Goal: Information Seeking & Learning: Learn about a topic

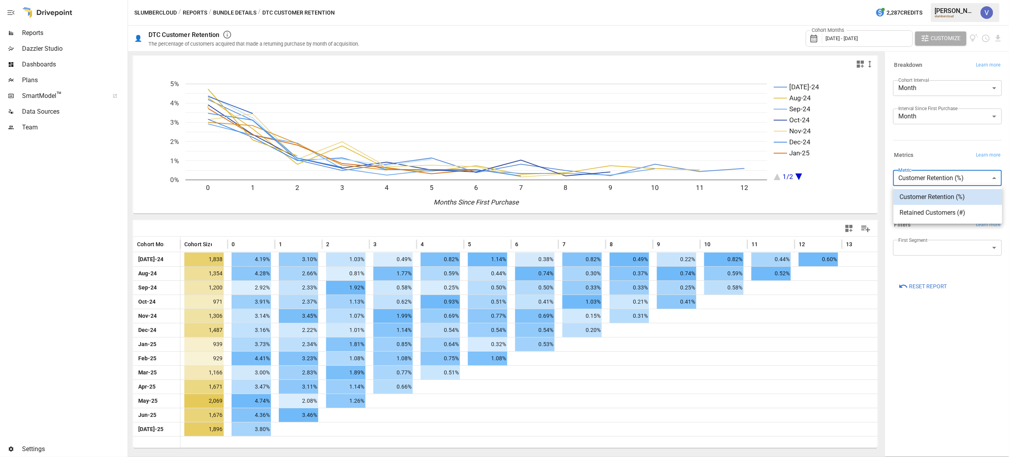
drag, startPoint x: 932, startPoint y: 175, endPoint x: 933, endPoint y: 179, distance: 4.0
click at [933, 0] on body "Reports Dazzler Studio Dashboards Plans SmartModel ™ Data Sources Team Settings…" at bounding box center [504, 0] width 1009 height 0
click at [930, 213] on span "Retained Customers (#)" at bounding box center [948, 212] width 96 height 9
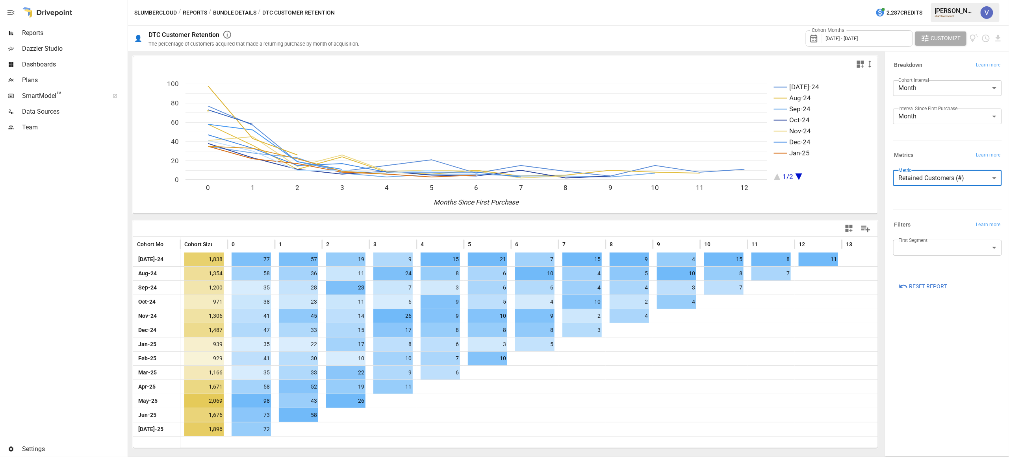
click at [941, 0] on body "Reports Dazzler Studio Dashboards Plans SmartModel ™ Data Sources Team Settings…" at bounding box center [504, 0] width 1009 height 0
click at [936, 197] on span "Customer Retention (%)" at bounding box center [948, 197] width 96 height 9
type input "**********"
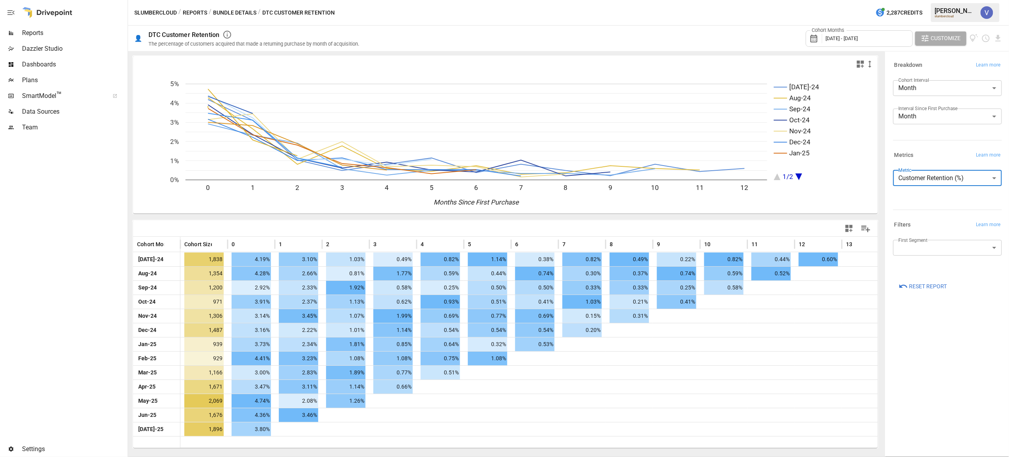
click at [43, 38] on div "Reports" at bounding box center [63, 33] width 126 height 16
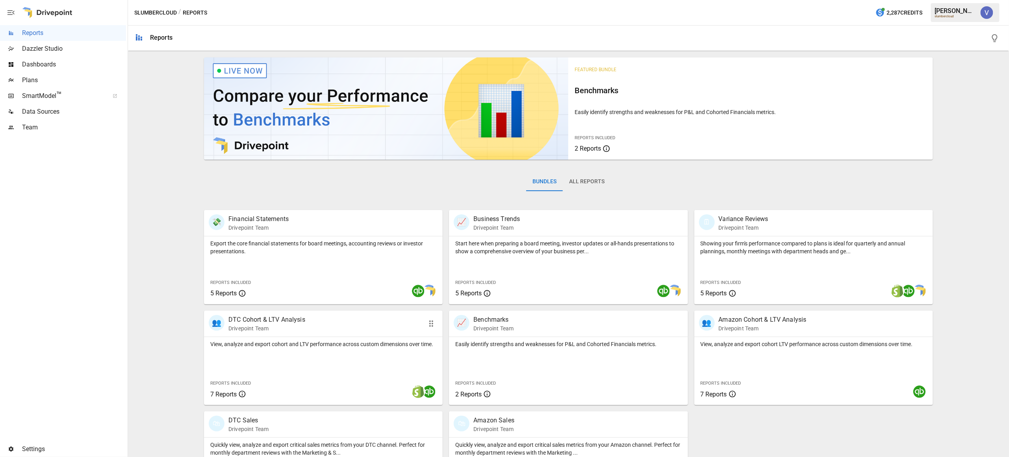
click at [350, 318] on div "👥 DTC Cohort & LTV Analysis Drivepoint Team" at bounding box center [304, 323] width 191 height 17
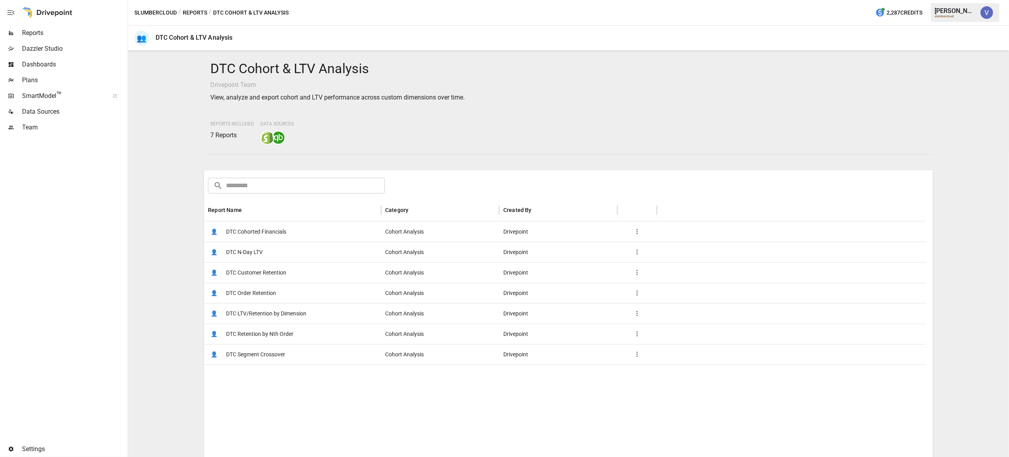
click at [320, 277] on div "👤 DTC Customer Retention" at bounding box center [292, 273] width 177 height 20
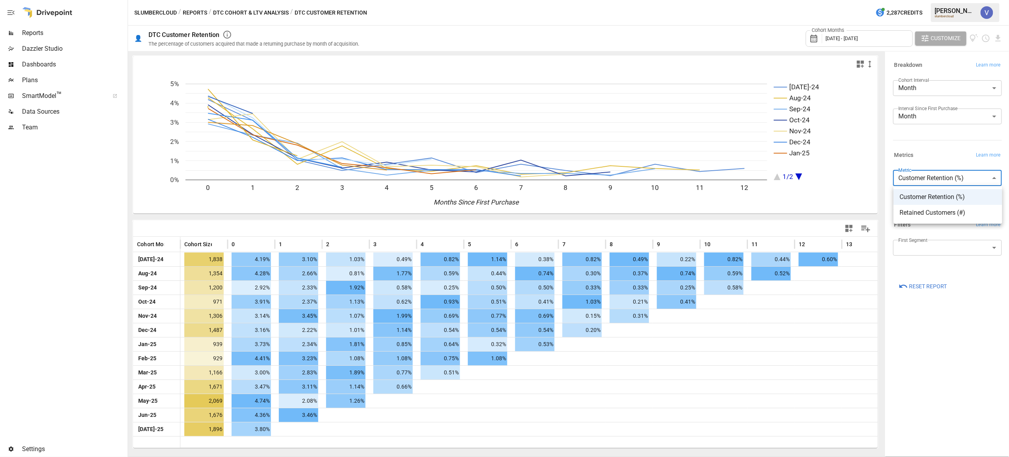
click at [949, 0] on body "Reports Dazzler Studio Dashboards Plans SmartModel ™ Data Sources Team Settings…" at bounding box center [504, 0] width 1009 height 0
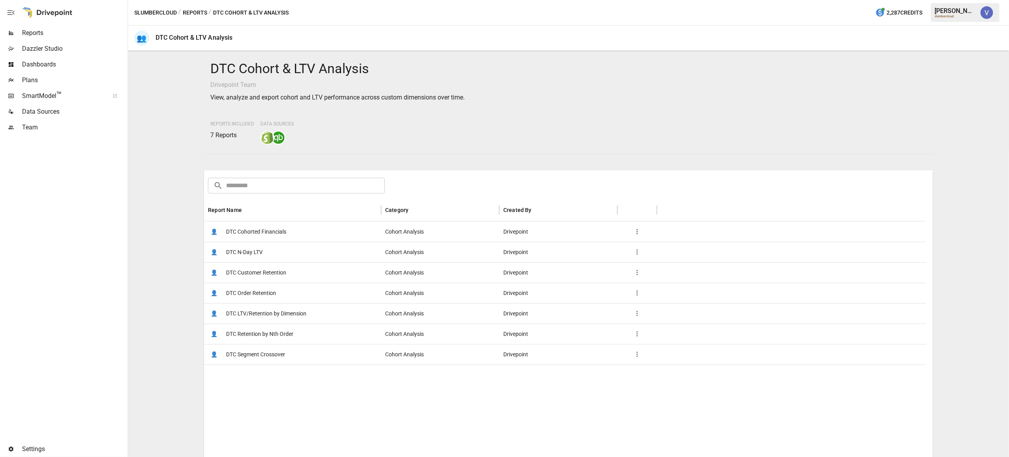
click at [278, 287] on div "👤 DTC Order Retention" at bounding box center [292, 293] width 177 height 20
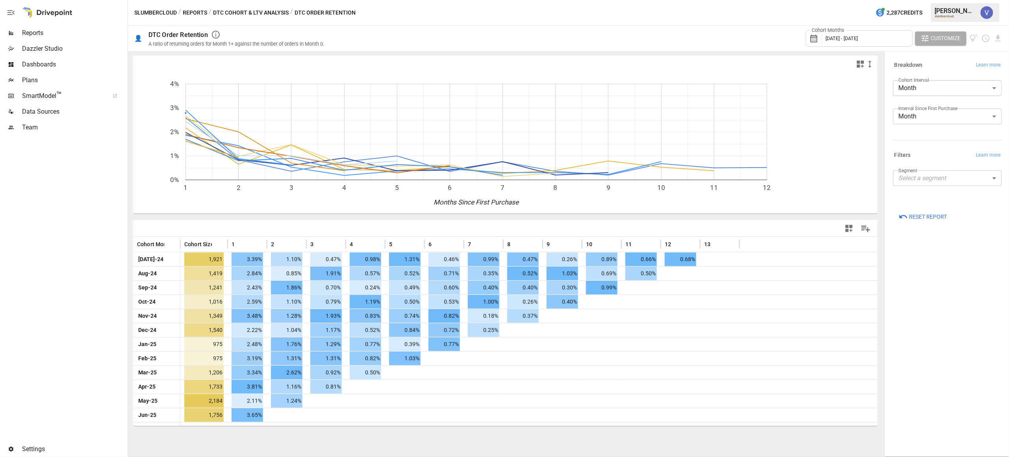
click at [979, 0] on body "Reports Dazzler Studio Dashboards Plans SmartModel ™ Data Sources Team Settings…" at bounding box center [504, 0] width 1009 height 0
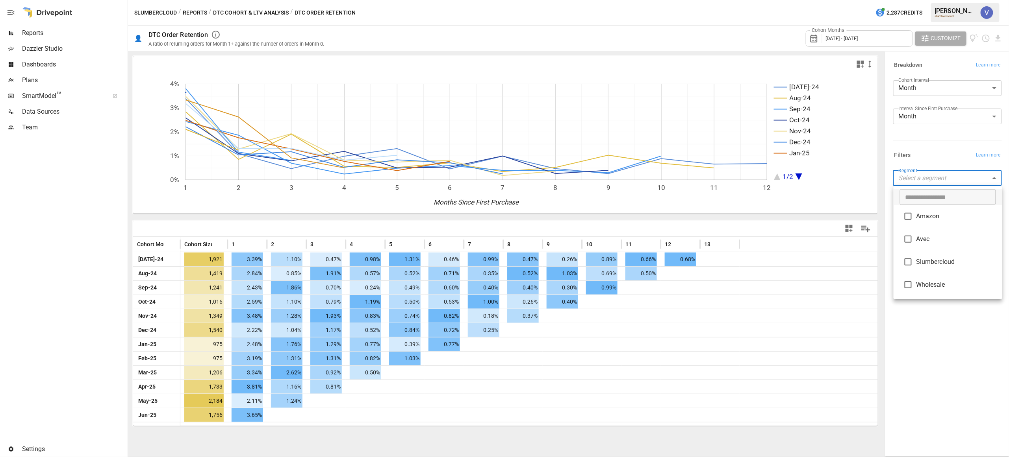
drag, startPoint x: 940, startPoint y: 148, endPoint x: 938, endPoint y: 157, distance: 9.2
click at [940, 148] on div at bounding box center [504, 228] width 1009 height 457
click at [39, 32] on span "Reports" at bounding box center [74, 32] width 104 height 9
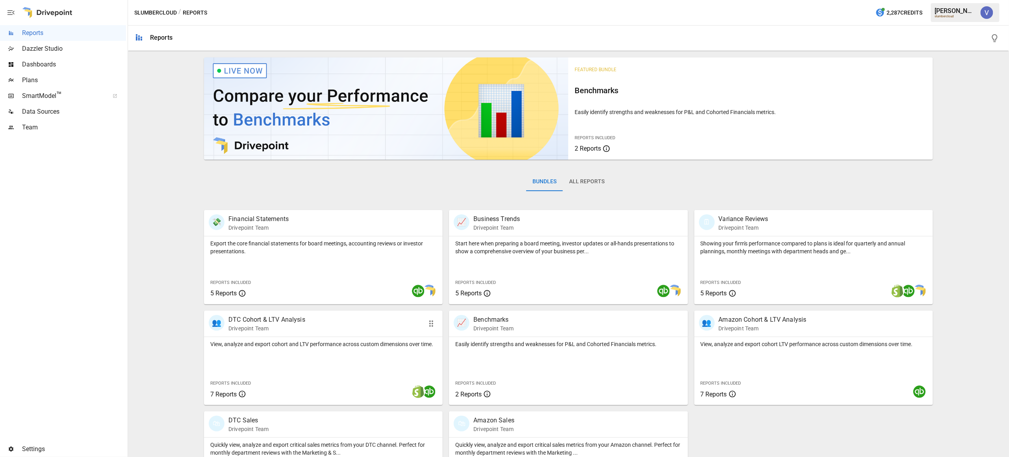
click at [381, 330] on div "👥 DTC Cohort & LTV Analysis Drivepoint Team" at bounding box center [304, 323] width 191 height 17
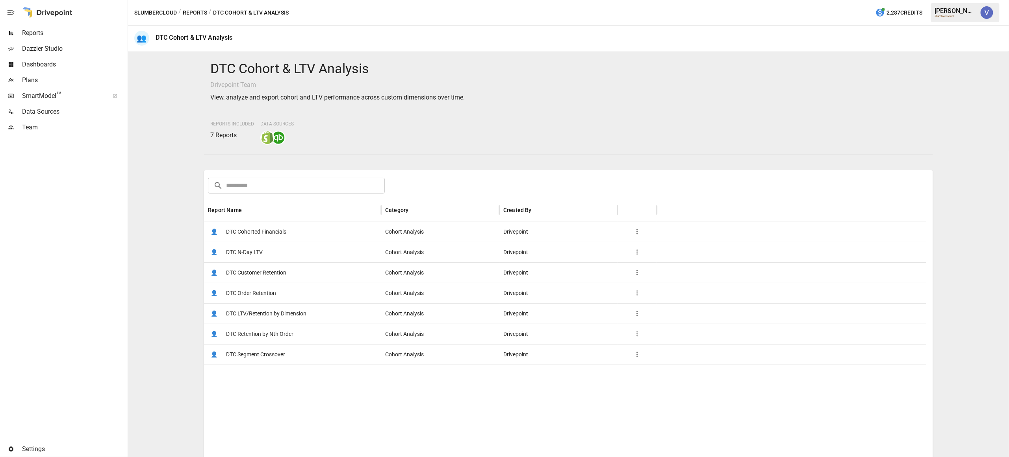
click at [295, 234] on div "👤 DTC Cohorted Financials" at bounding box center [292, 232] width 177 height 20
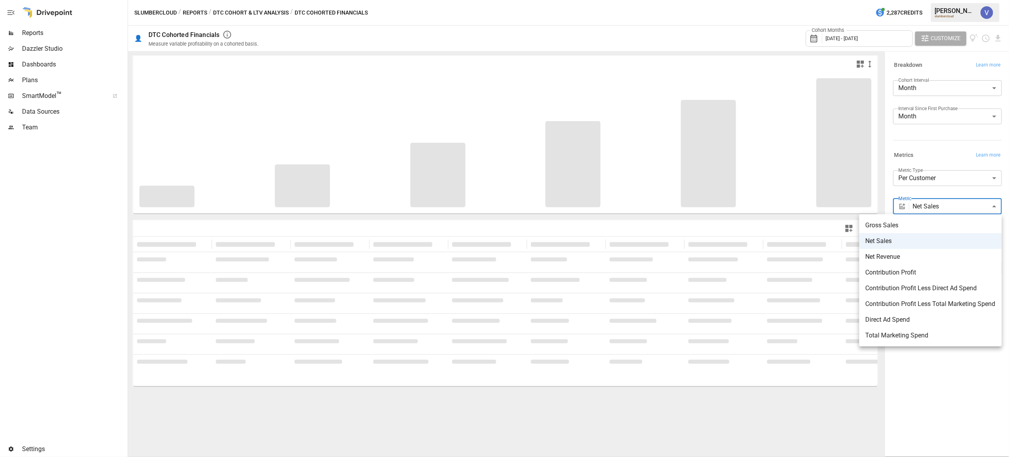
click at [941, 0] on body "**********" at bounding box center [504, 0] width 1009 height 0
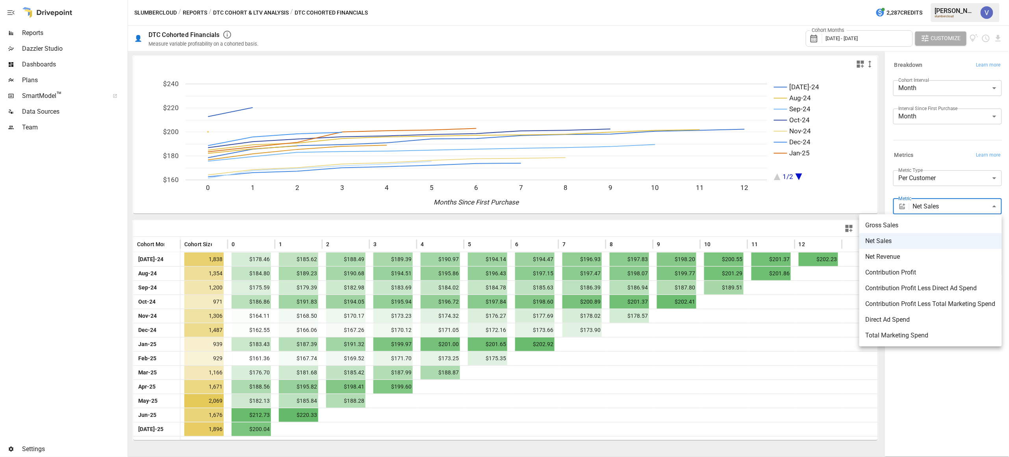
click at [942, 389] on div at bounding box center [504, 228] width 1009 height 457
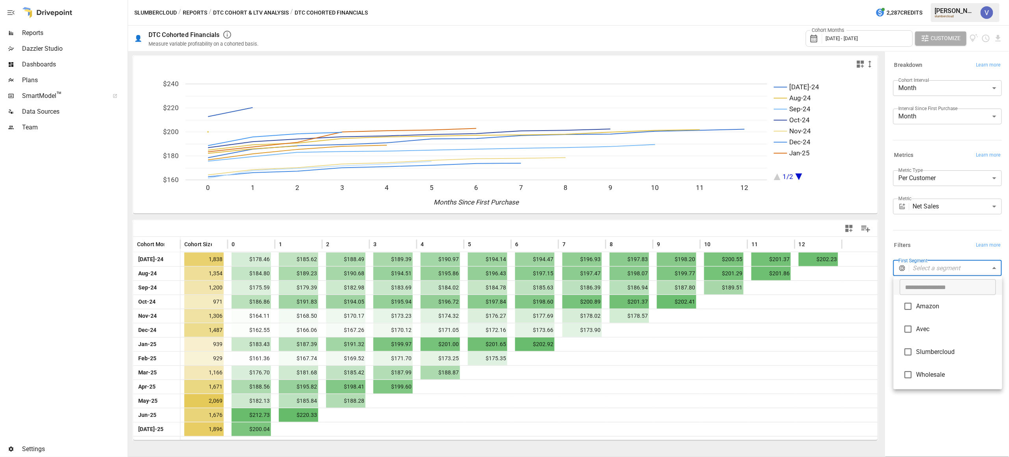
click at [941, 0] on body "Reports Dazzler Studio Dashboards Plans SmartModel ™ Data Sources Team Settings…" at bounding box center [504, 0] width 1009 height 0
click at [946, 249] on div at bounding box center [504, 228] width 1009 height 457
click at [943, 0] on body "Reports Dazzler Studio Dashboards Plans SmartModel ™ Data Sources Team Settings…" at bounding box center [504, 0] width 1009 height 0
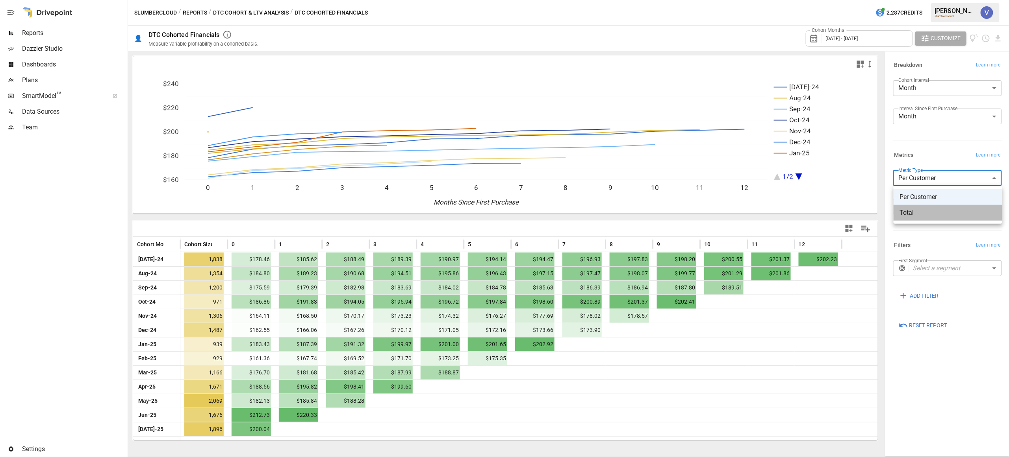
click at [945, 216] on span "Total" at bounding box center [948, 212] width 96 height 9
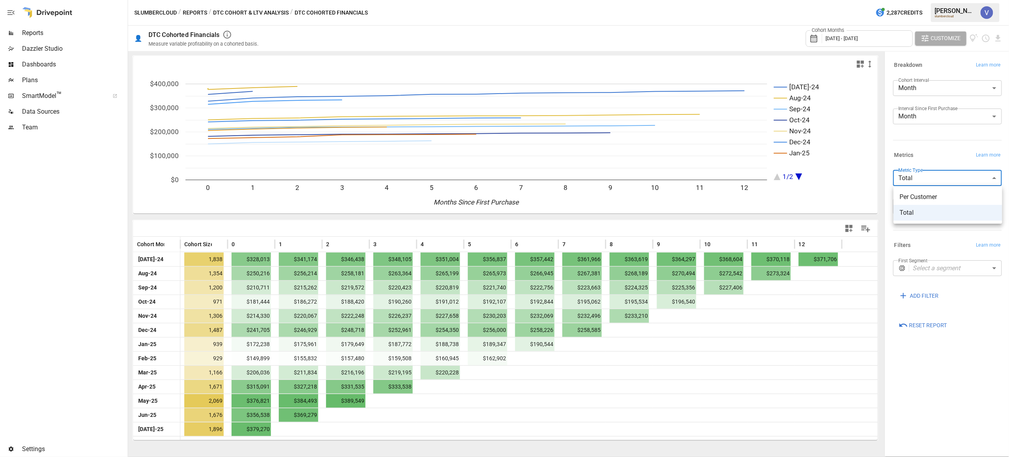
click at [935, 0] on body "Reports Dazzler Studio Dashboards Plans SmartModel ™ Data Sources Team Settings…" at bounding box center [504, 0] width 1009 height 0
click at [934, 191] on li "Per Customer" at bounding box center [947, 197] width 109 height 16
type input "**********"
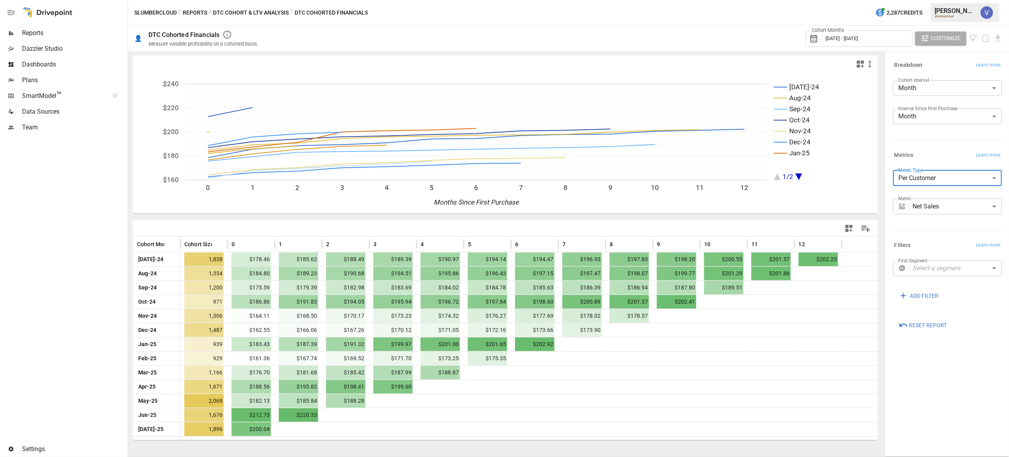
click at [51, 91] on span "SmartModel ™" at bounding box center [63, 95] width 82 height 9
click at [59, 33] on span "Reports" at bounding box center [74, 32] width 104 height 9
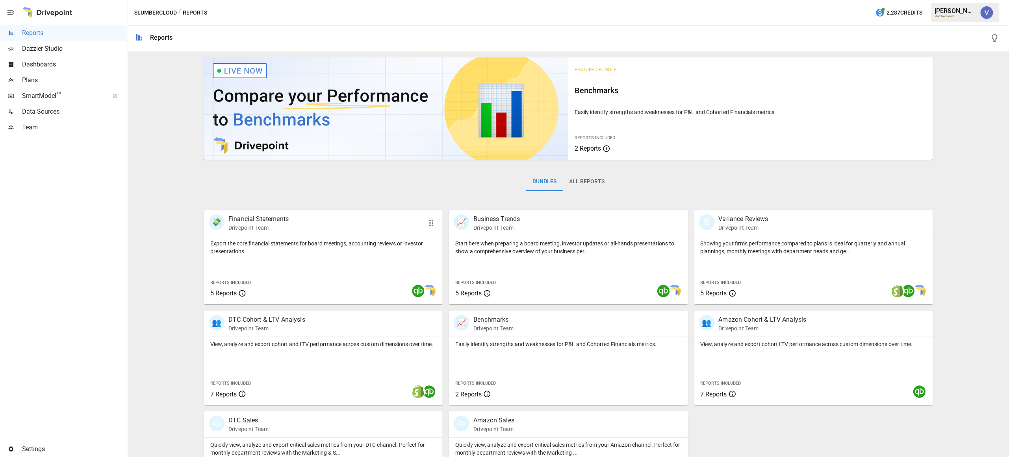
click at [320, 221] on div "💸 Financial Statements Drivepoint Team" at bounding box center [304, 223] width 191 height 17
click at [376, 327] on div "👥 DTC Cohort & LTV Analysis Drivepoint Team" at bounding box center [304, 323] width 191 height 17
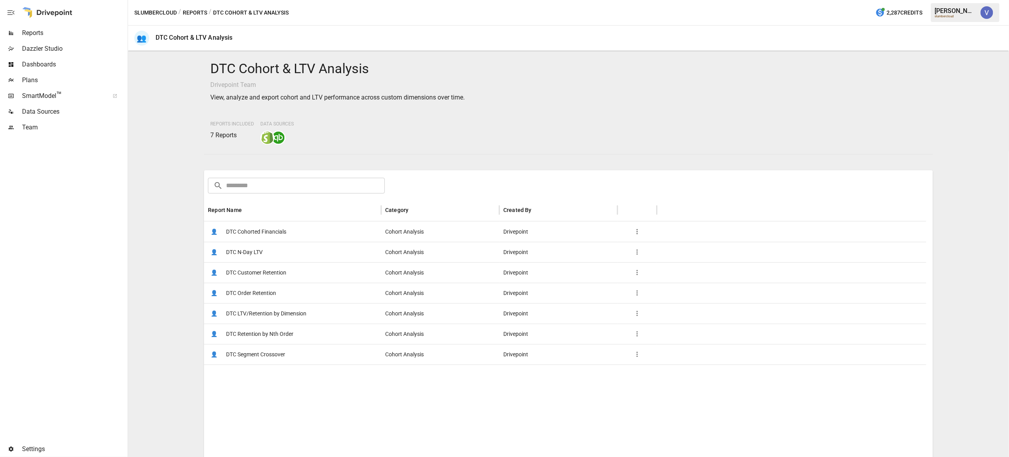
click at [297, 290] on div "👤 DTC Order Retention" at bounding box center [292, 293] width 177 height 20
click at [289, 231] on div "👤 DTC Cohorted Financials" at bounding box center [292, 232] width 177 height 20
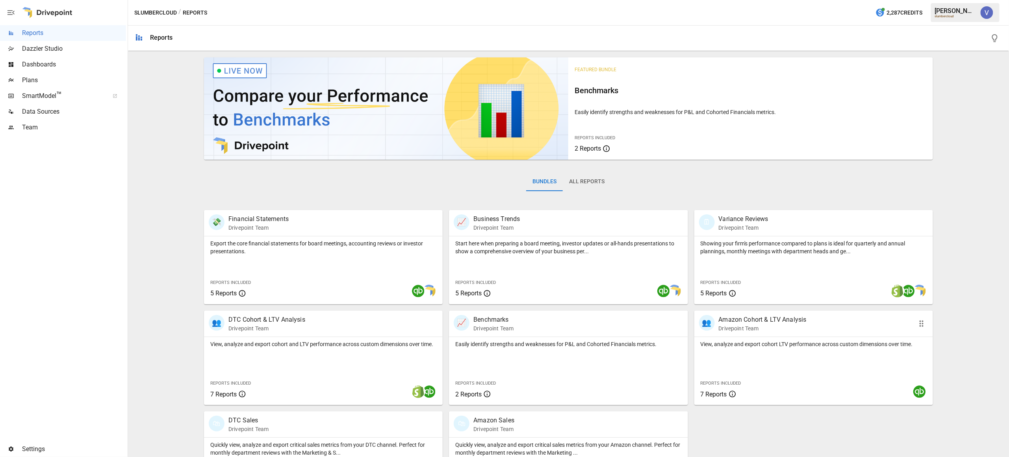
click at [762, 348] on p "View, analyze and export cohort LTV performance across custom dimensions over t…" at bounding box center [813, 345] width 226 height 8
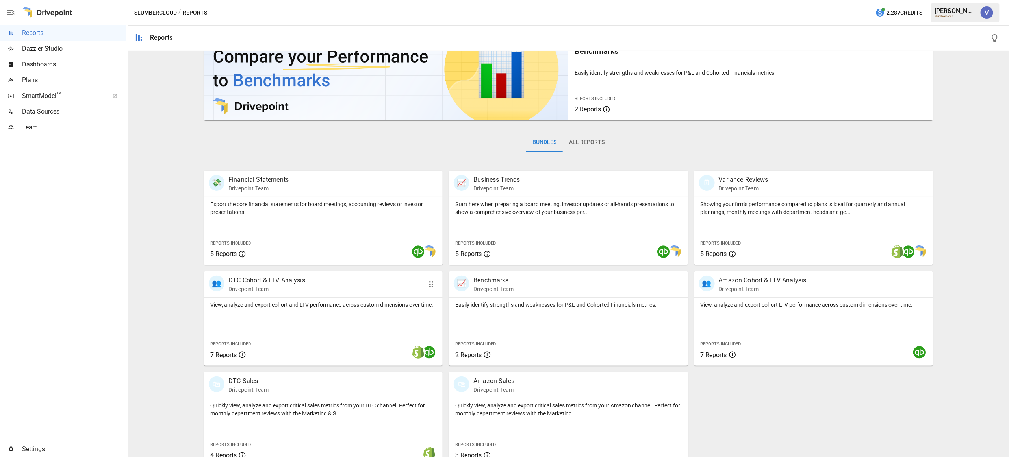
scroll to position [52, 0]
